Goal: Task Accomplishment & Management: Manage account settings

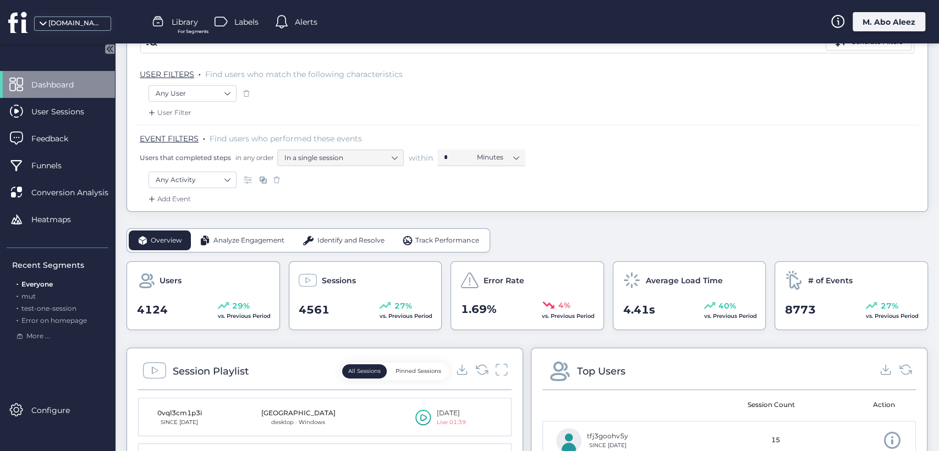
scroll to position [122, 0]
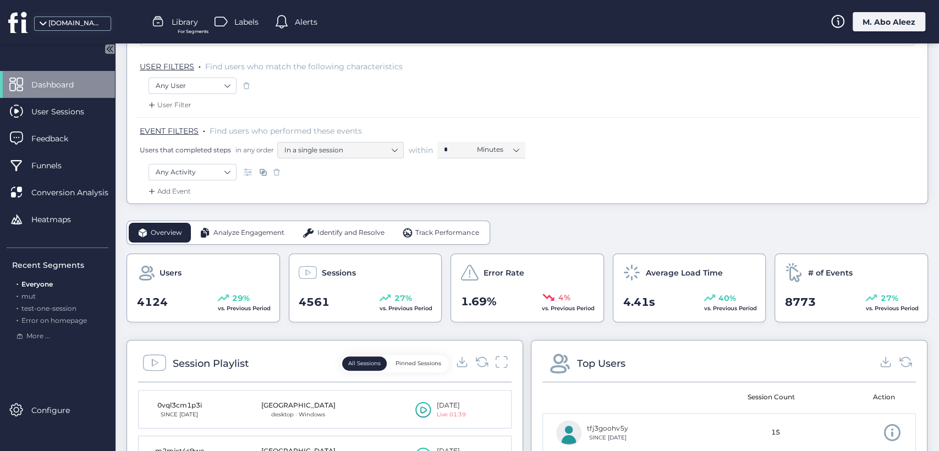
click at [255, 234] on span "Analyze Engagement" at bounding box center [248, 233] width 71 height 10
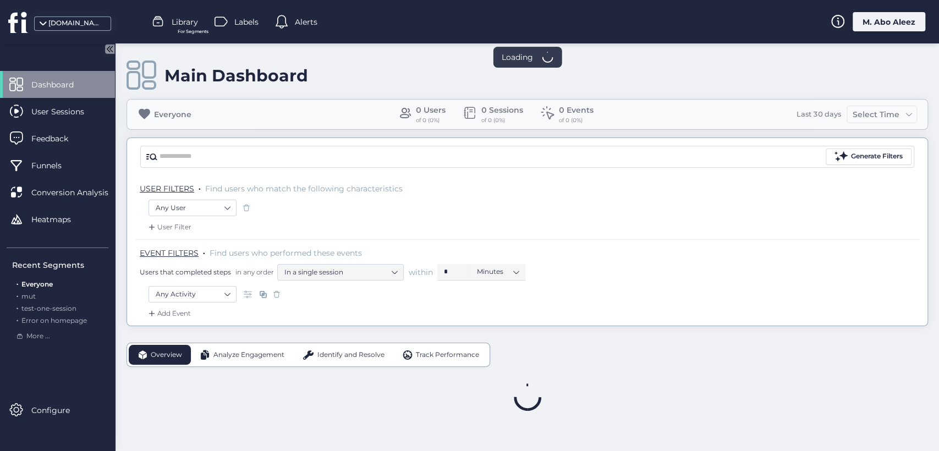
click at [907, 7] on div "[DOMAIN_NAME] Library For Segments Labels Alerts M. Abo Aleez" at bounding box center [469, 21] width 939 height 43
click at [897, 17] on div "M. Abo Aleez" at bounding box center [889, 21] width 73 height 19
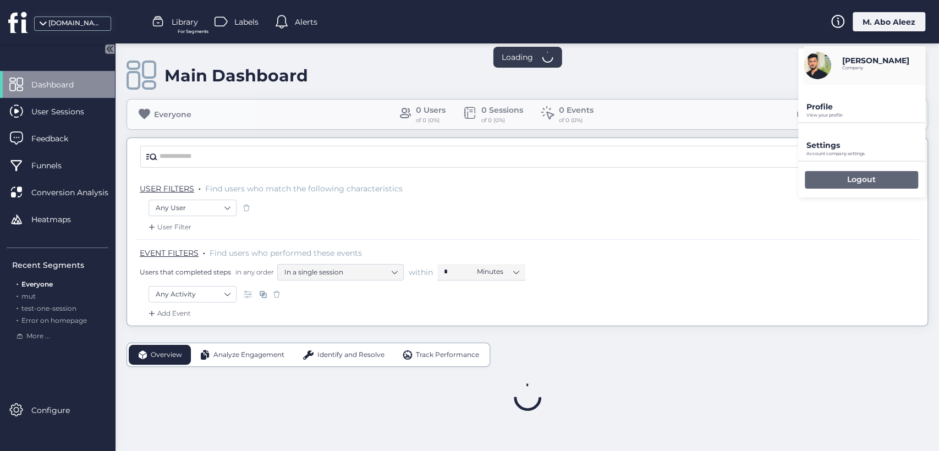
click at [835, 177] on div "Logout" at bounding box center [861, 180] width 113 height 18
